Goal: Register for event/course

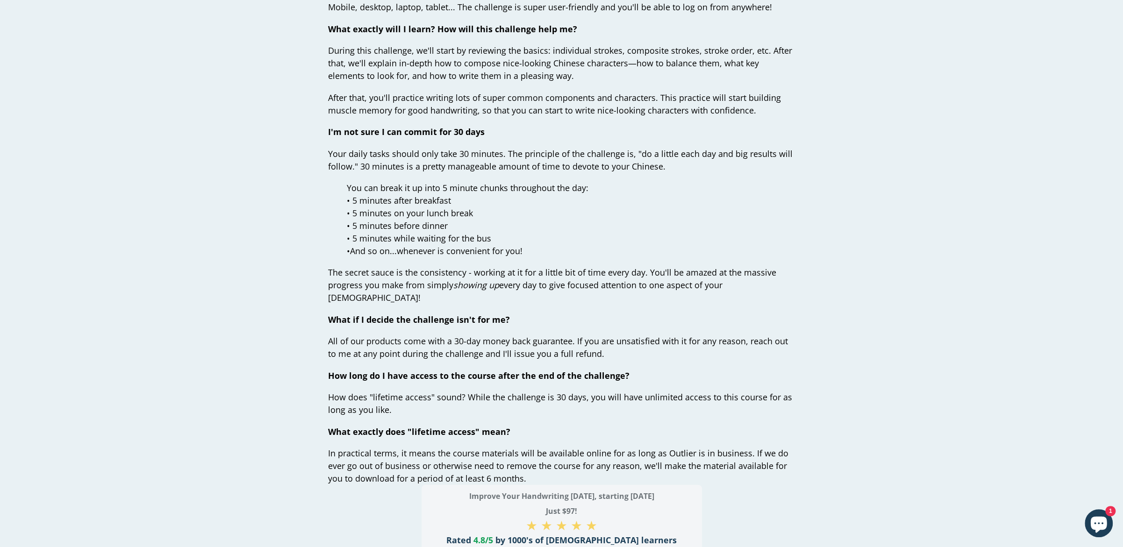
scroll to position [3335, 0]
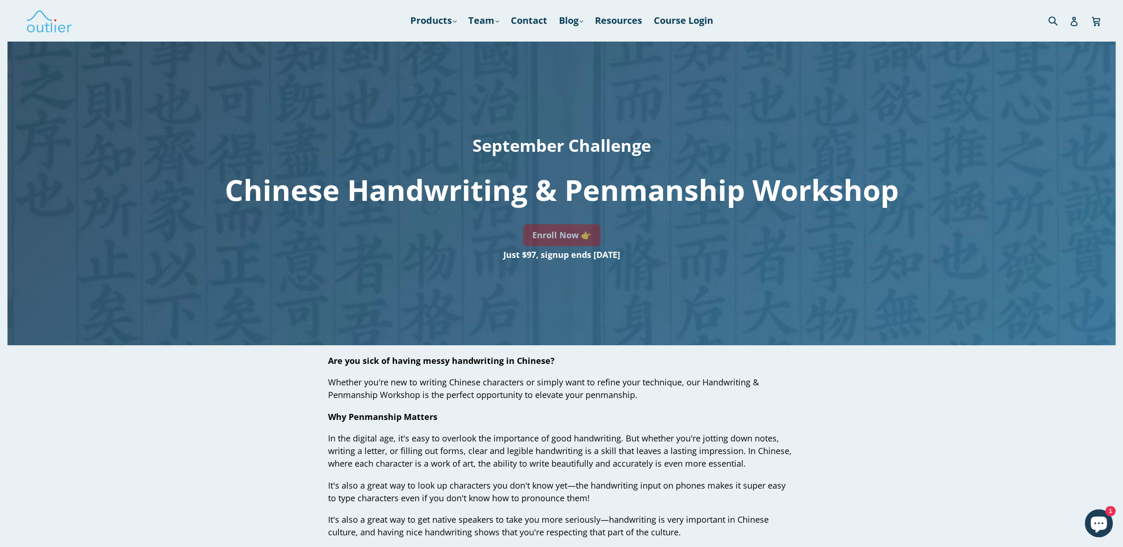
click at [554, 240] on link "Enroll Now 👉" at bounding box center [562, 235] width 78 height 22
